Goal: Navigation & Orientation: Go to known website

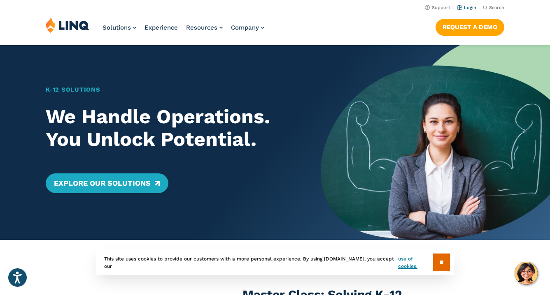
click at [469, 4] on li "Login" at bounding box center [466, 6] width 19 height 9
click at [467, 7] on link "Login" at bounding box center [466, 7] width 19 height 5
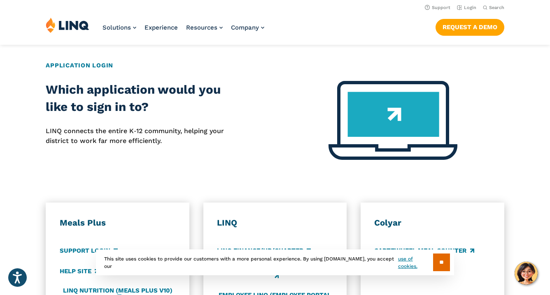
scroll to position [307, 0]
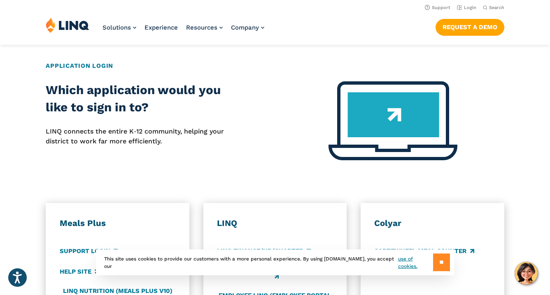
click at [437, 259] on input "**" at bounding box center [441, 263] width 17 height 18
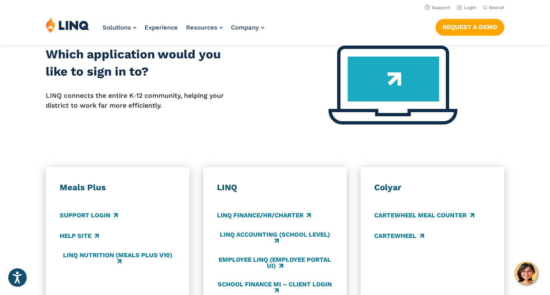
scroll to position [0, 0]
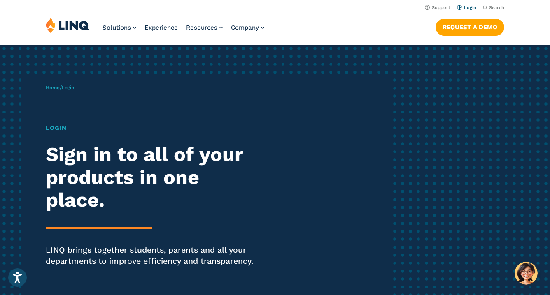
click at [472, 9] on link "Login" at bounding box center [466, 7] width 19 height 5
click at [466, 8] on link "Login" at bounding box center [466, 7] width 19 height 5
click at [466, 7] on link "Login" at bounding box center [466, 7] width 19 height 5
click at [60, 130] on h1 "Login" at bounding box center [152, 127] width 212 height 9
click at [72, 85] on span "Login" at bounding box center [68, 88] width 12 height 6
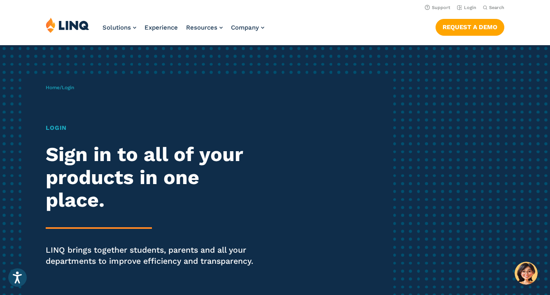
click at [72, 90] on span "Login" at bounding box center [68, 88] width 12 height 6
click at [53, 132] on div "Login Sign in to all of your products in one place. LINQ brings together studen…" at bounding box center [152, 206] width 212 height 167
click at [53, 132] on h1 "Login" at bounding box center [152, 127] width 212 height 9
click at [54, 132] on h1 "Login" at bounding box center [152, 127] width 212 height 9
click at [54, 131] on h1 "Login" at bounding box center [152, 127] width 212 height 9
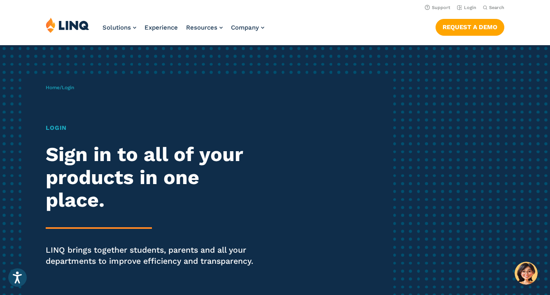
click at [54, 83] on div "Home / Login Login Sign in to all of your products in one place. LINQ brings to…" at bounding box center [217, 187] width 343 height 226
click at [57, 88] on link "Home" at bounding box center [53, 88] width 14 height 6
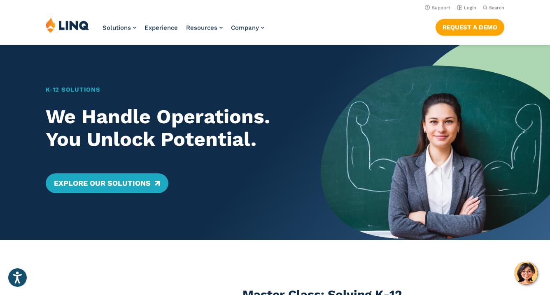
click at [466, 12] on header "Support Login Search Search for: Solutions Nutrition Overview NEW School Nutrit…" at bounding box center [275, 22] width 550 height 45
click at [466, 1] on header "Support Login Search Search for: Solutions Nutrition Overview NEW School Nutrit…" at bounding box center [275, 22] width 550 height 45
click at [466, 6] on link "Login" at bounding box center [466, 7] width 19 height 5
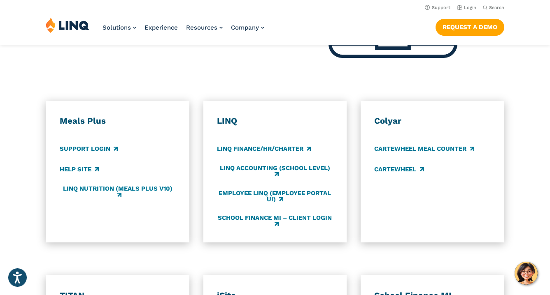
scroll to position [401, 0]
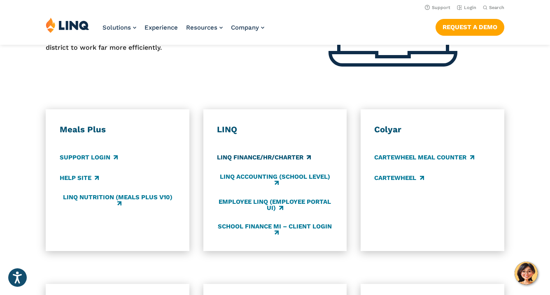
click at [244, 157] on link "LINQ Finance/HR/Charter" at bounding box center [264, 157] width 94 height 9
